Goal: Ask a question

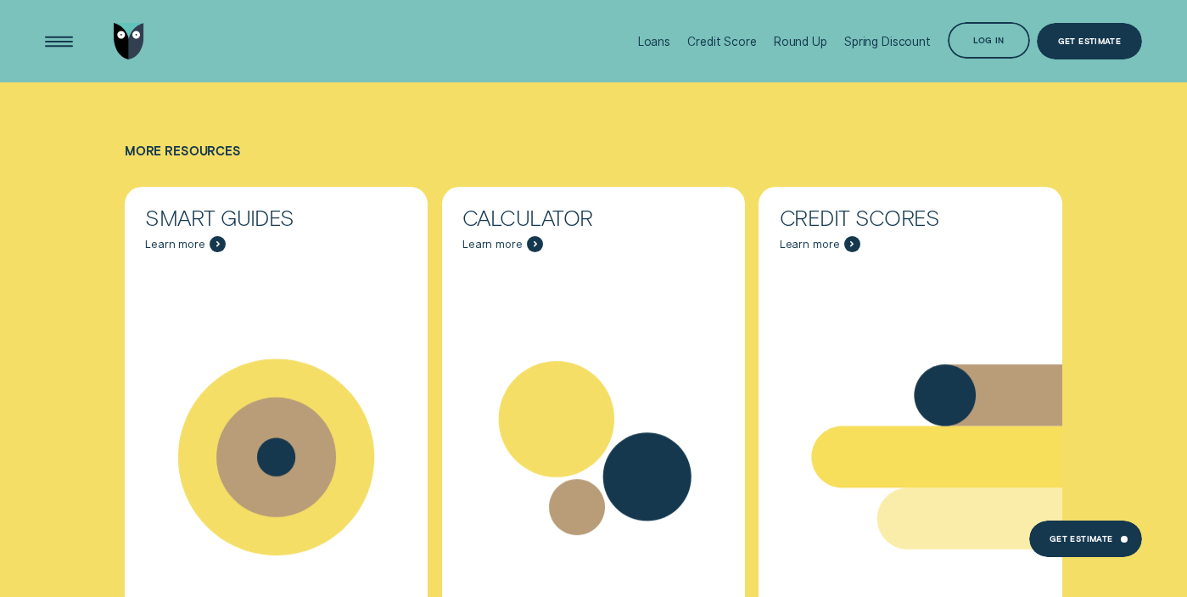
scroll to position [8176, 0]
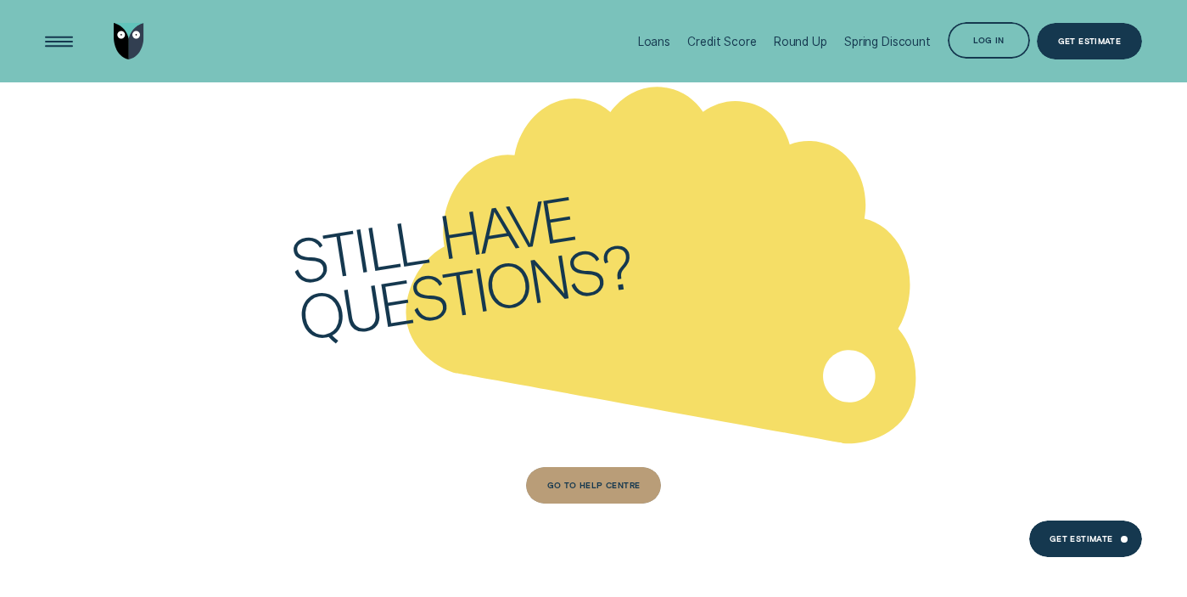
click at [626, 481] on div "Go to Help Centre" at bounding box center [593, 484] width 93 height 7
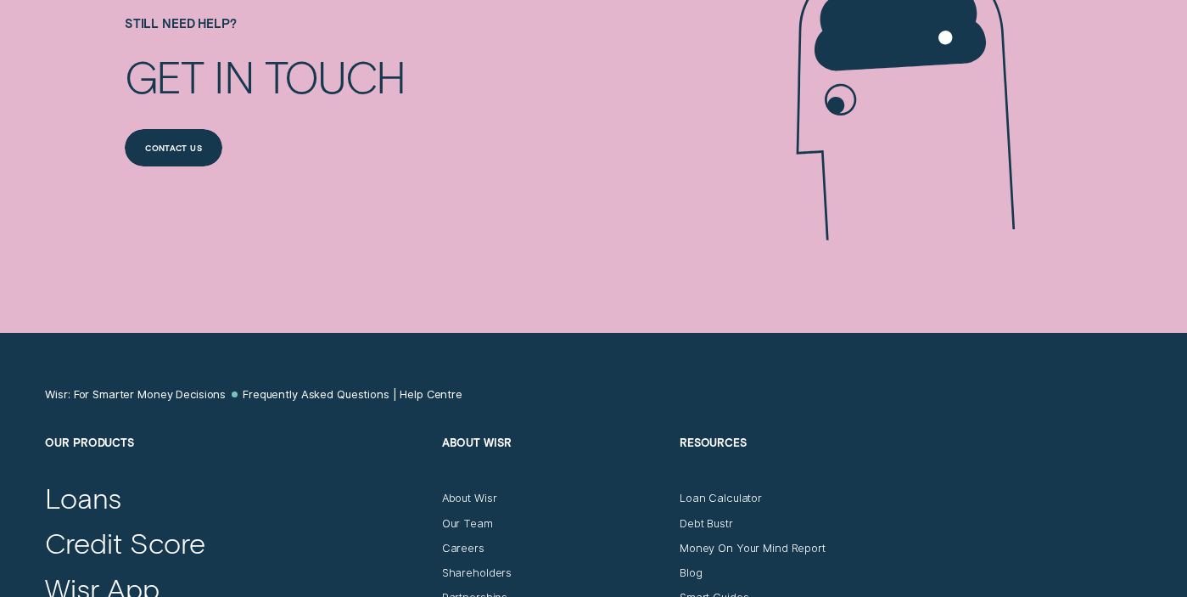
scroll to position [1598, 0]
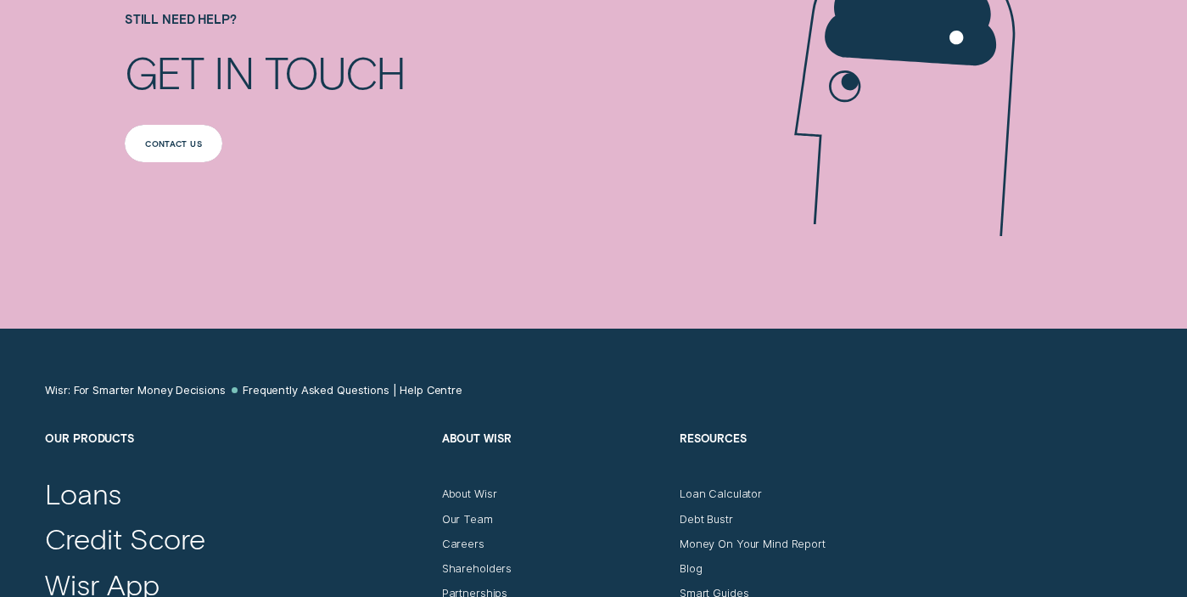
click at [176, 148] on div "Contact us" at bounding box center [174, 143] width 98 height 37
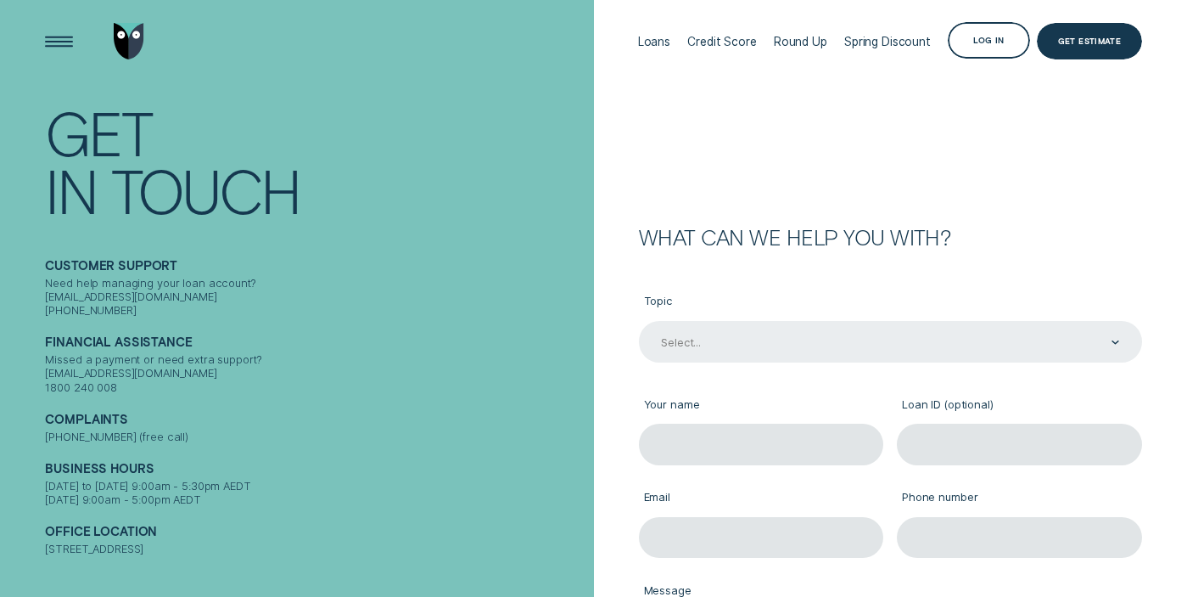
click at [835, 344] on div "Select..." at bounding box center [889, 342] width 460 height 16
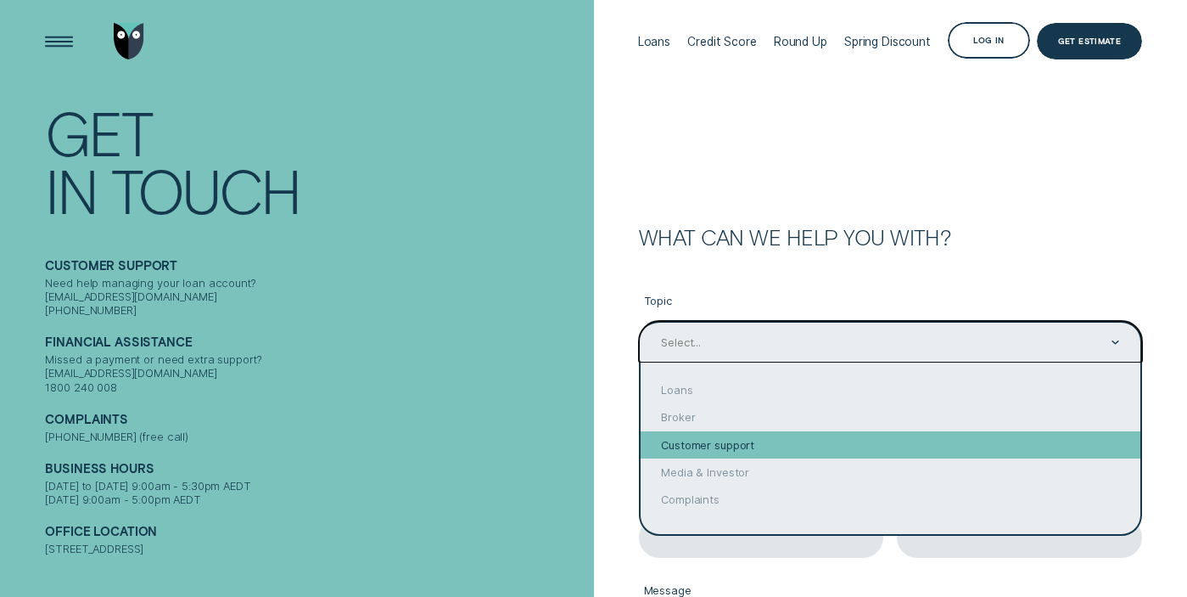
click at [798, 442] on div "Customer support" at bounding box center [891, 444] width 500 height 27
type input "Customer support"
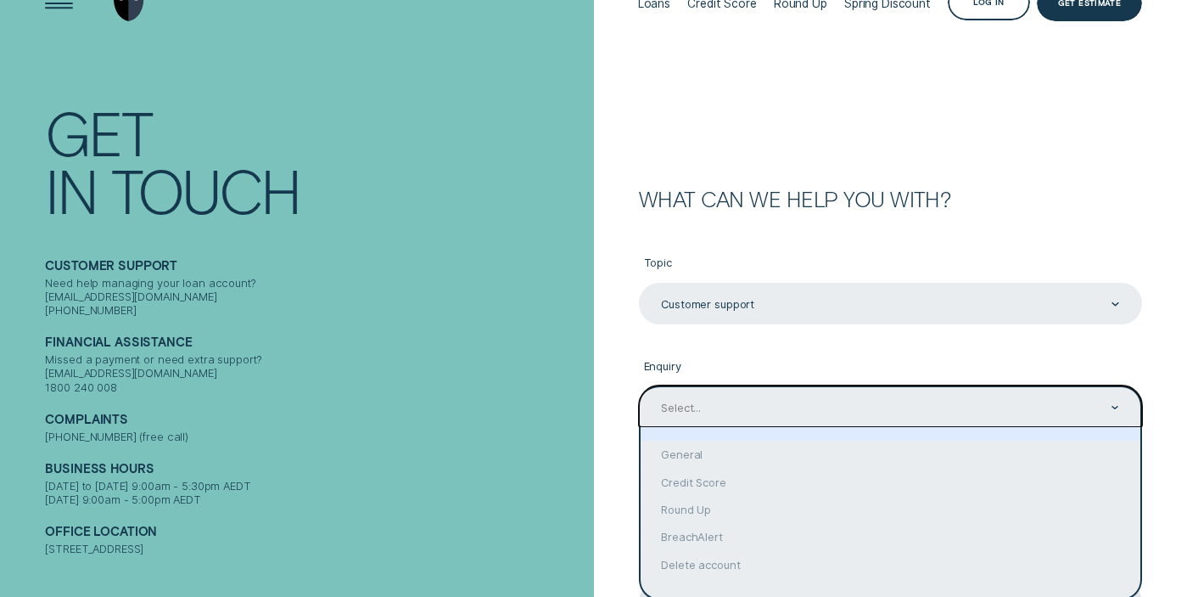
click at [768, 427] on div "option focused, 1 of 6. 6 results available. Use Up and Down to choose options,…" at bounding box center [890, 406] width 503 height 42
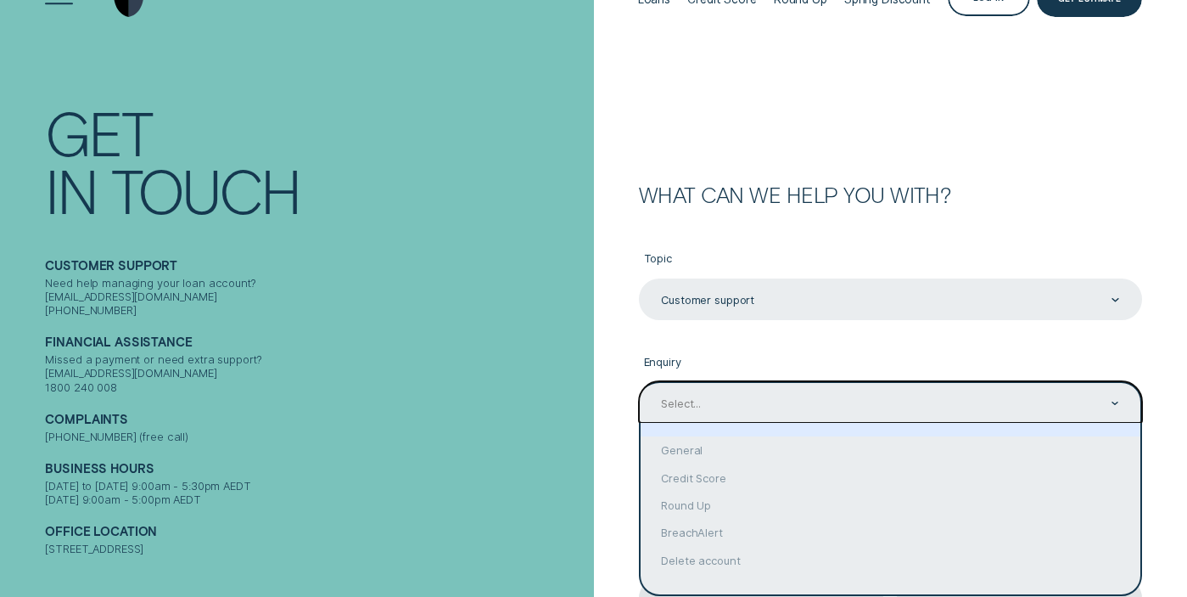
scroll to position [48, 0]
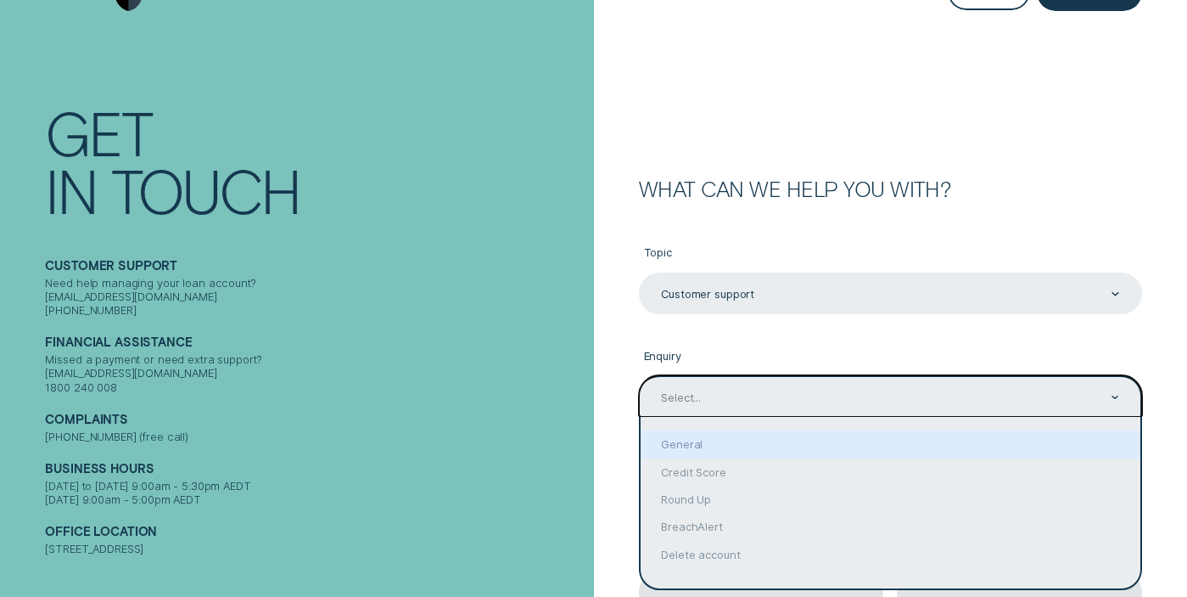
click at [605, 298] on div "What can we help you with? Topic Customer support Customer support Enquiry opti…" at bounding box center [872, 515] width 542 height 675
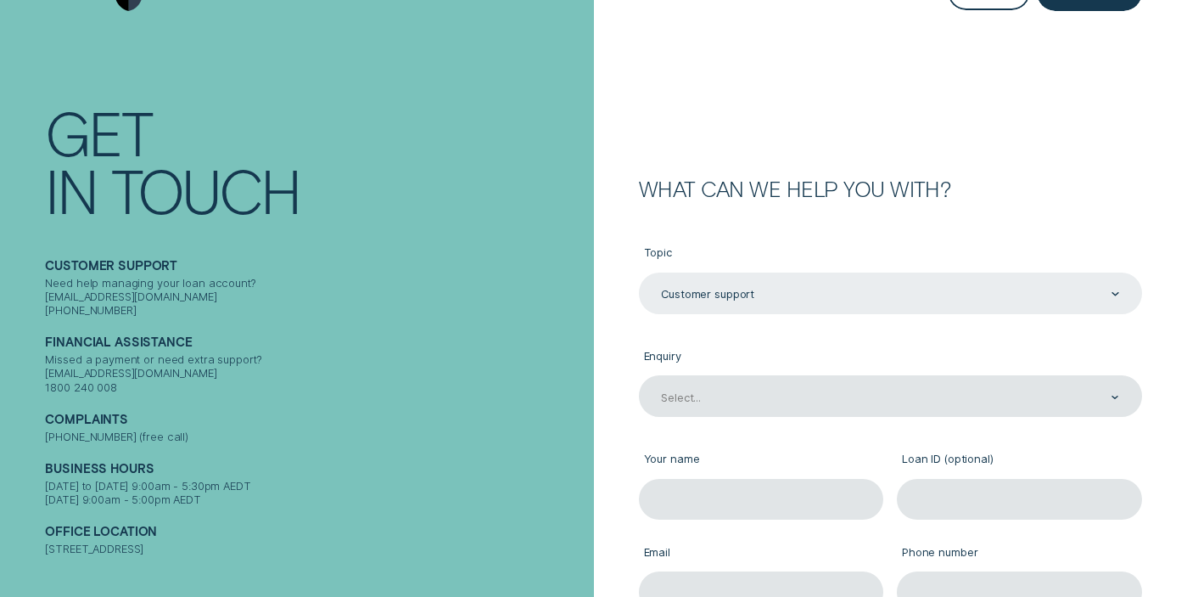
scroll to position [0, 0]
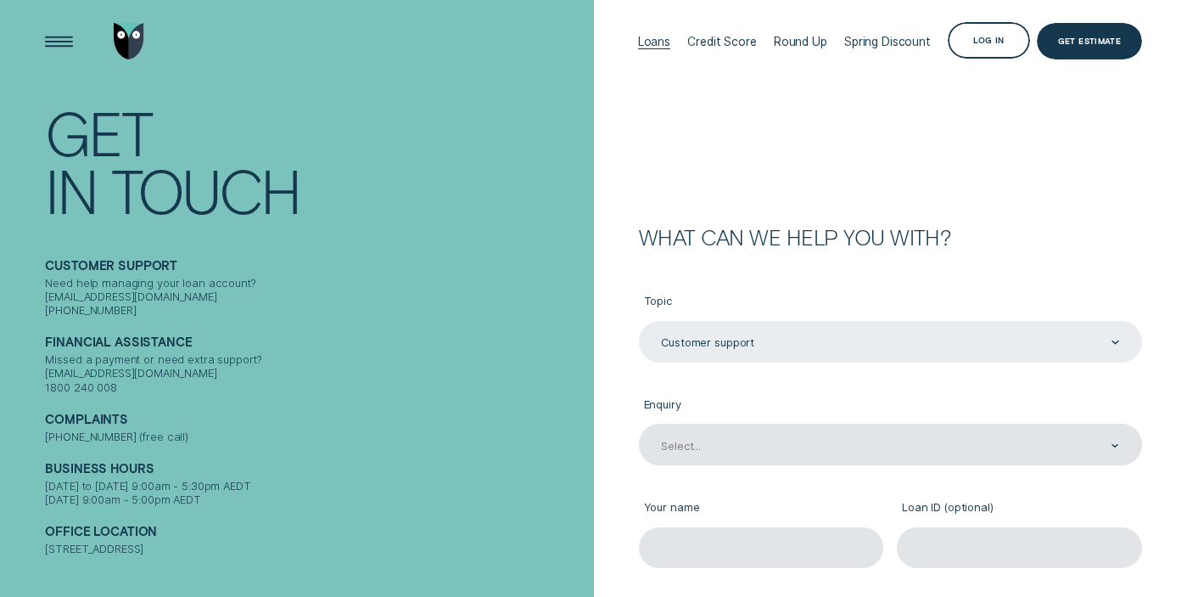
click at [647, 40] on div "Loans" at bounding box center [654, 42] width 32 height 14
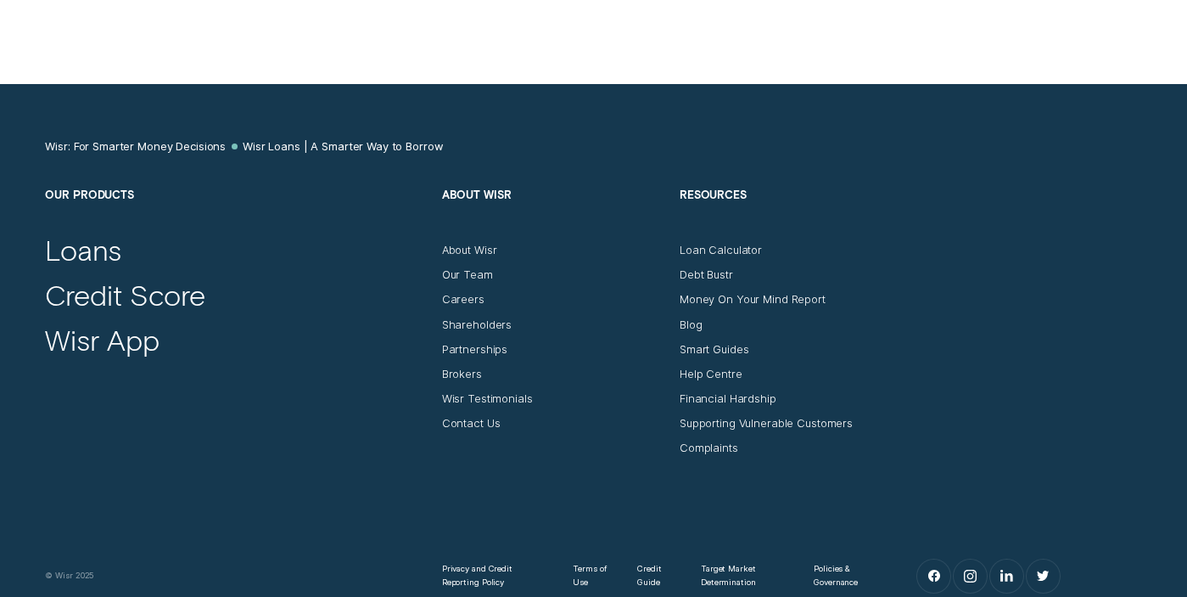
scroll to position [6287, 0]
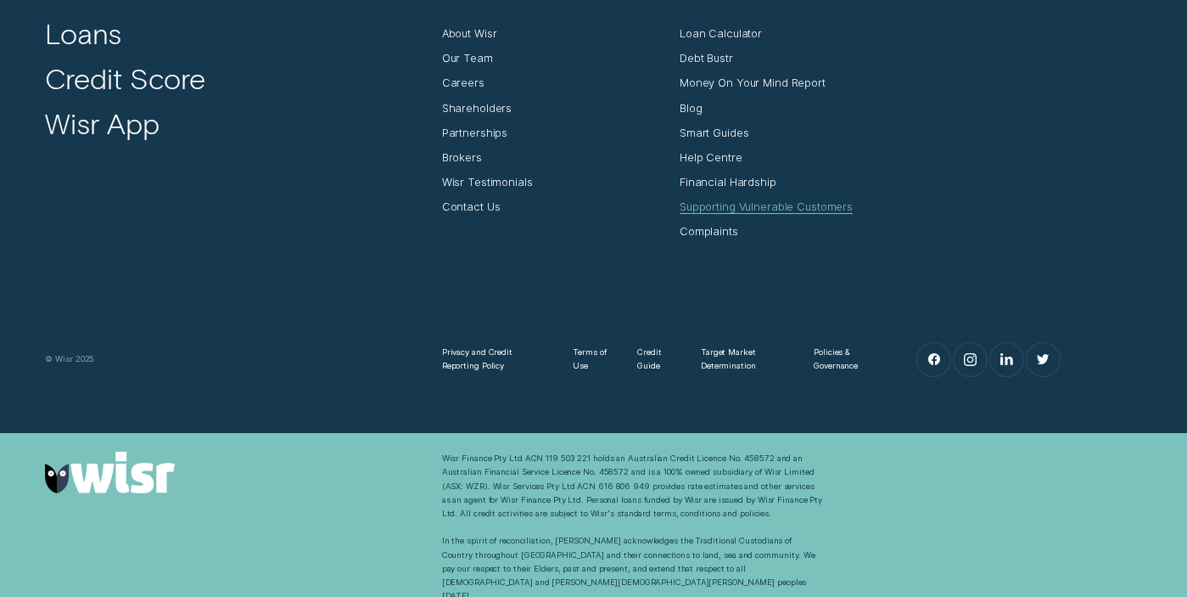
click at [772, 208] on div "Supporting Vulnerable Customers" at bounding box center [766, 206] width 173 height 14
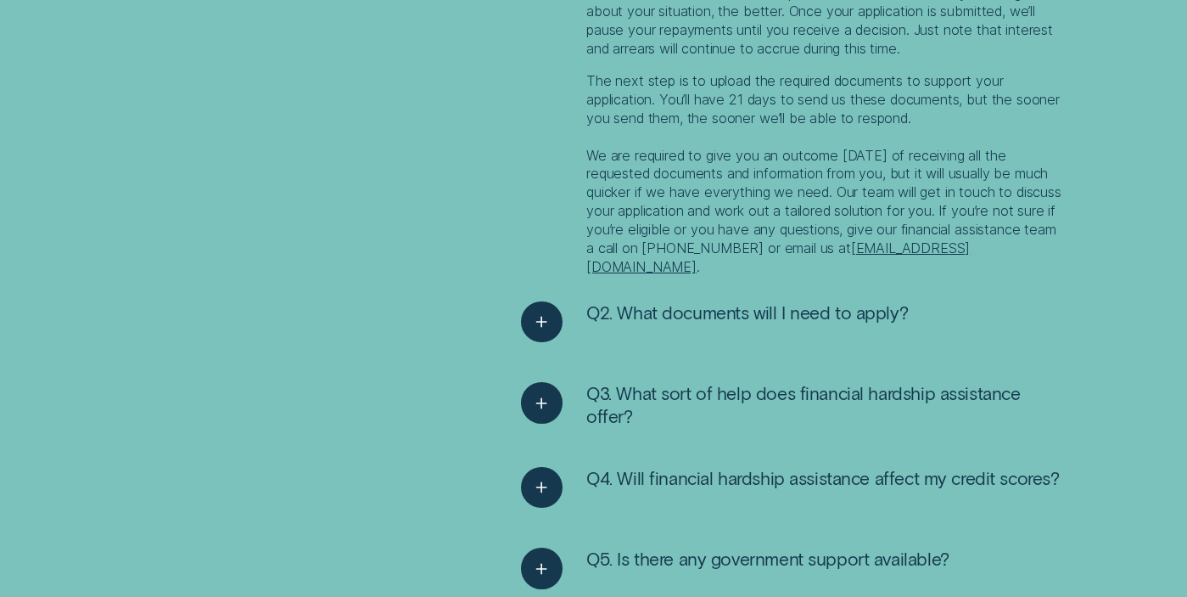
scroll to position [2554, 0]
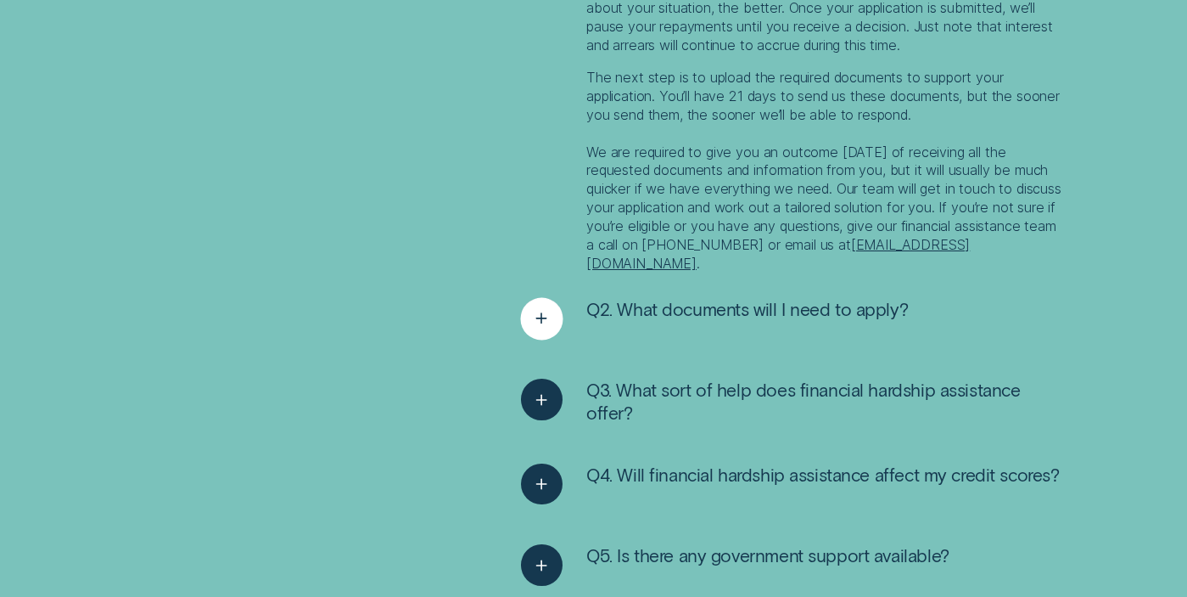
click at [657, 310] on span "Q2. What documents will I need to apply?" at bounding box center [748, 309] width 322 height 22
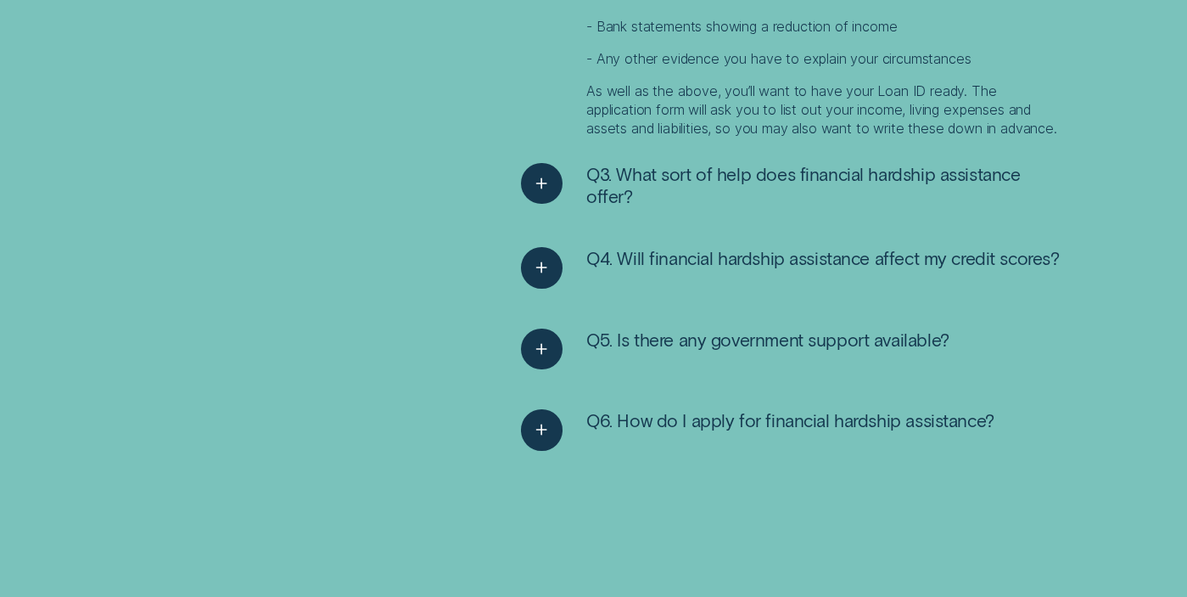
scroll to position [3095, 0]
click at [700, 271] on button "Q4. Will financial hardship assistance affect my credit scores?" at bounding box center [790, 267] width 538 height 42
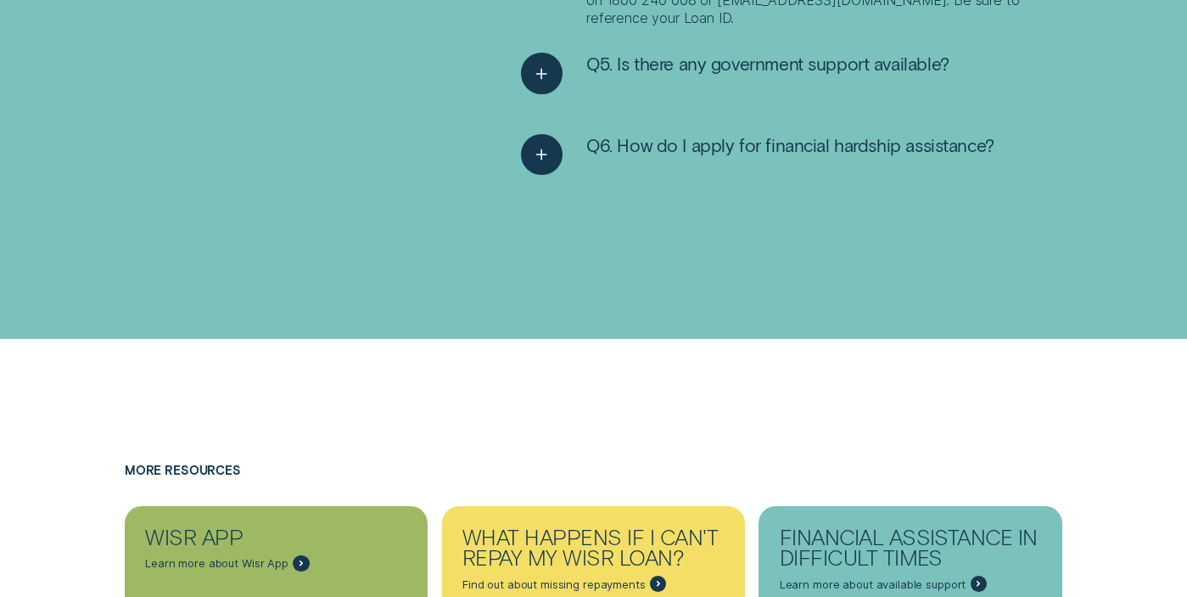
scroll to position [3656, 0]
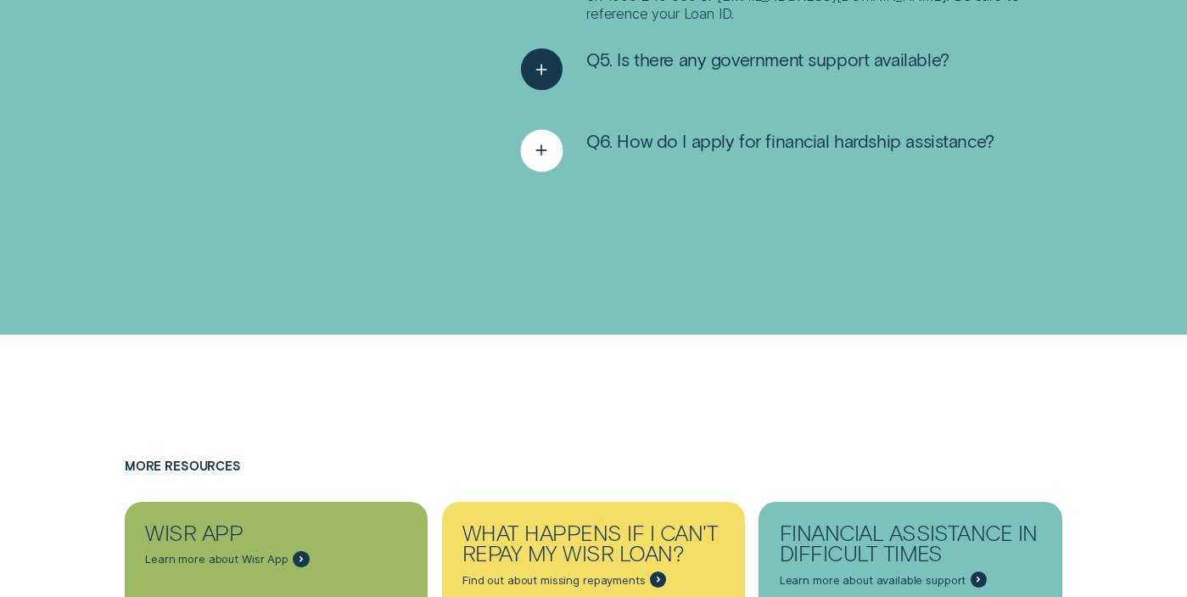
click at [713, 154] on button "Q6. How do I apply for financial hardship assistance?" at bounding box center [758, 151] width 474 height 42
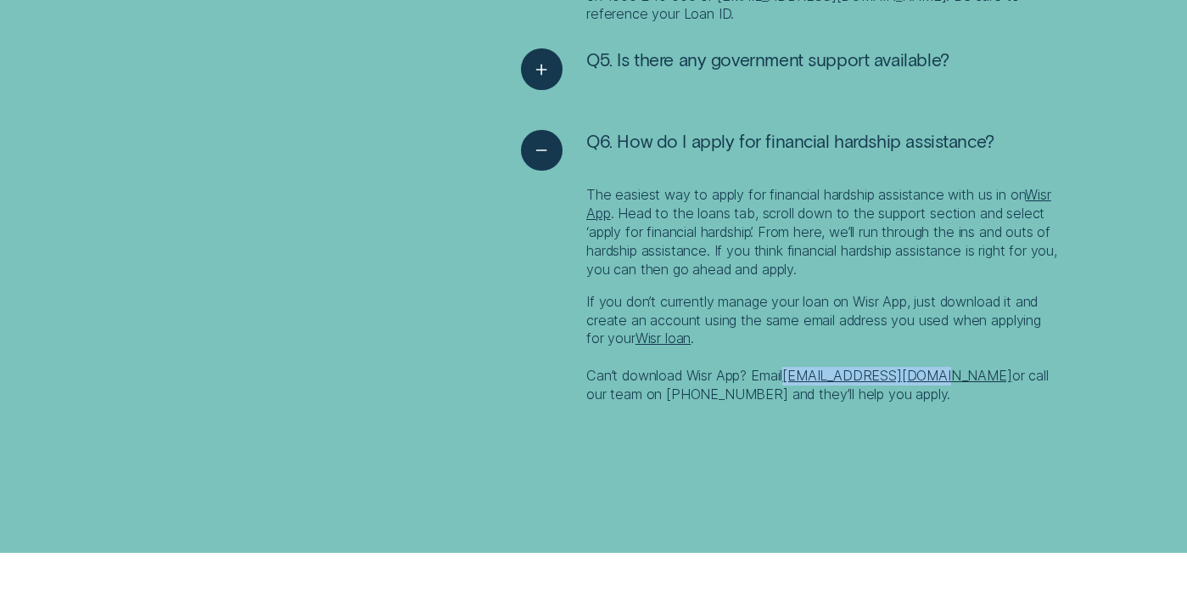
drag, startPoint x: 790, startPoint y: 376, endPoint x: 929, endPoint y: 381, distance: 138.4
click at [929, 381] on p "If you don’t currently manage your loan on Wisr App, just download it and creat…" at bounding box center [825, 348] width 476 height 111
copy link "[EMAIL_ADDRESS][DOMAIN_NAME]"
